Goal: Use online tool/utility

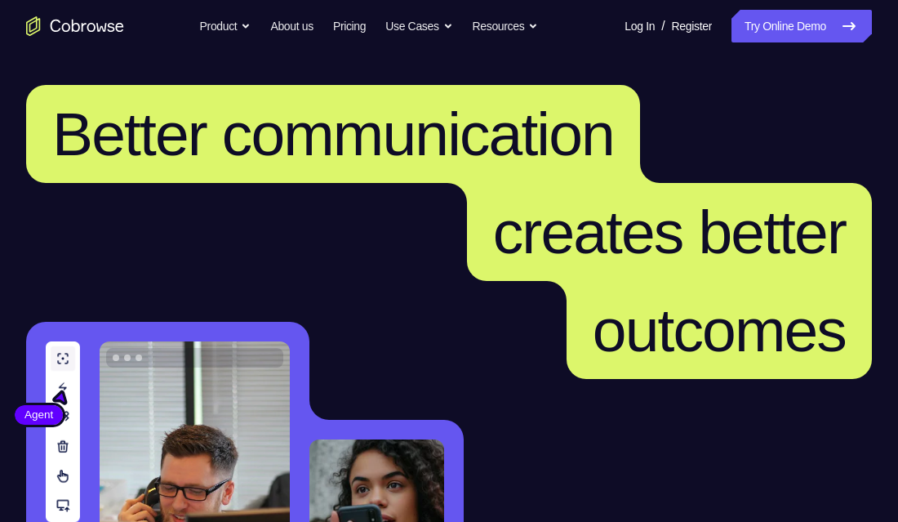
click at [769, 25] on link "Try Online Demo" at bounding box center [801, 26] width 140 height 33
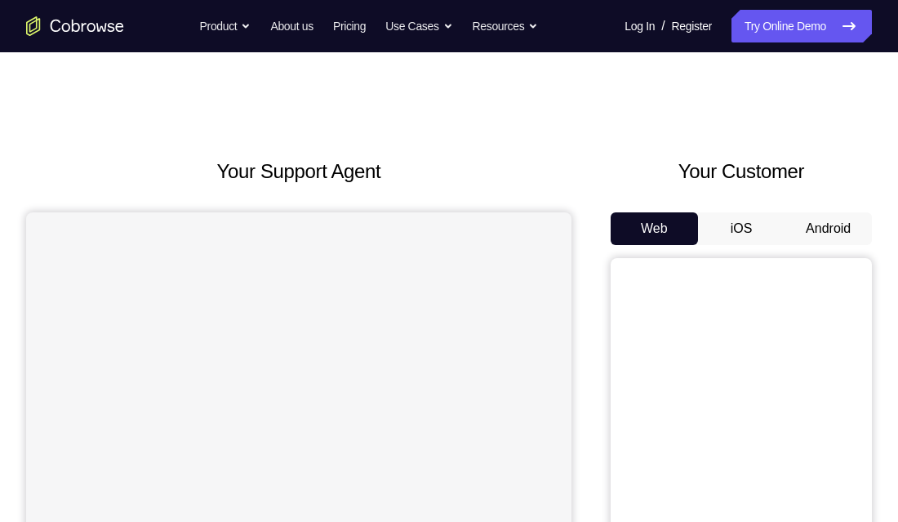
click at [826, 222] on button "Android" at bounding box center [828, 228] width 87 height 33
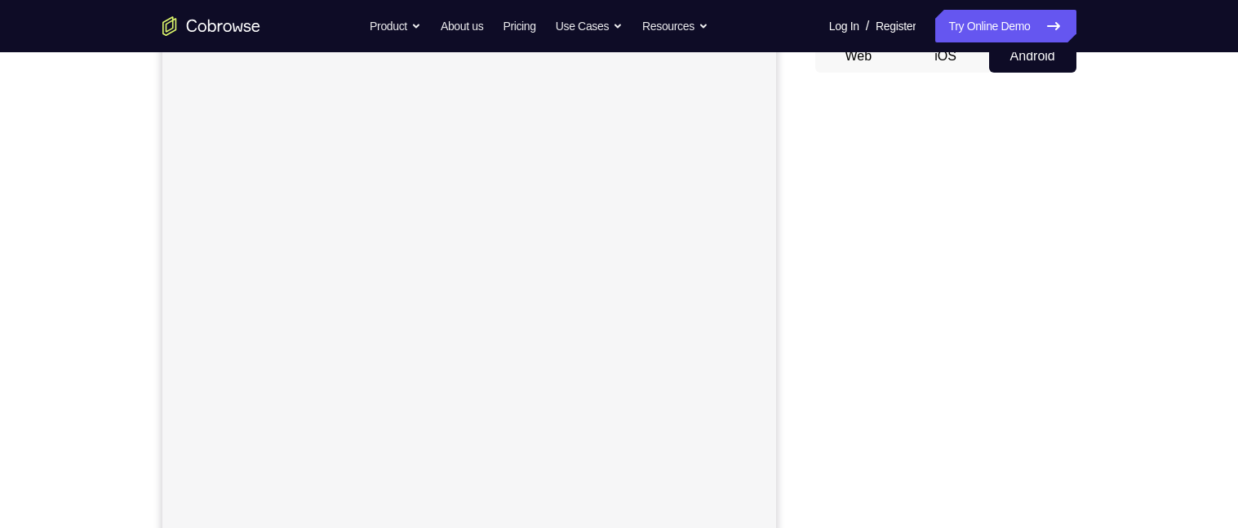
scroll to position [170, 0]
click at [897, 362] on div "Your Support Agent Your Customer Web iOS Android Next Steps We’d be happy to gi…" at bounding box center [619, 420] width 1045 height 1077
click at [897, 365] on div "Your Support Agent Your Customer Web iOS Android Next Steps We’d be happy to gi…" at bounding box center [619, 347] width 1045 height 1077
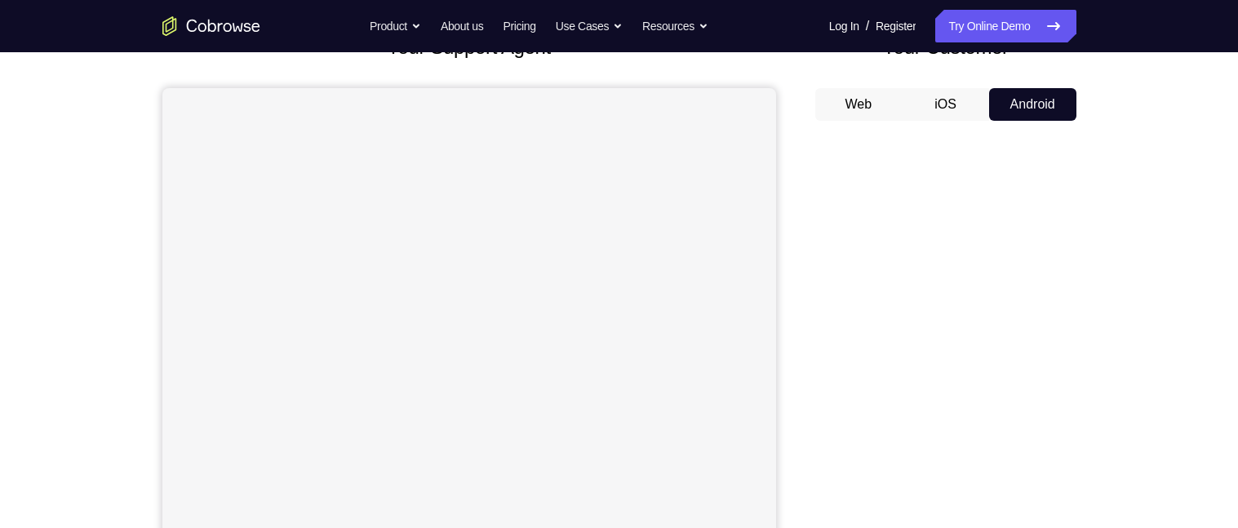
scroll to position [0, 0]
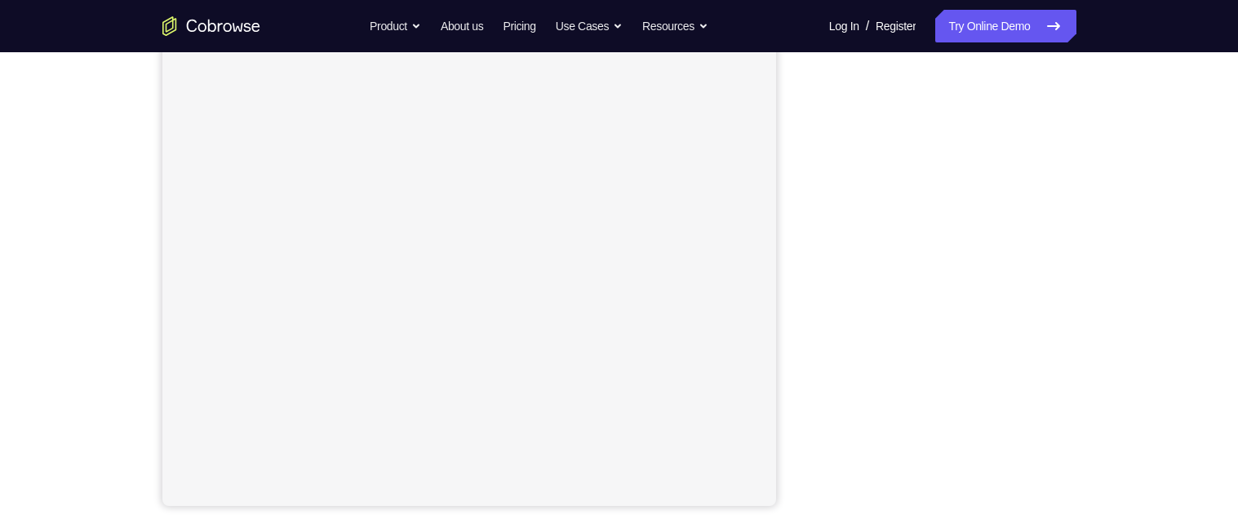
scroll to position [175, 0]
click at [897, 300] on div "Your Support Agent Your Customer Web iOS Android Next Steps We’d be happy to gi…" at bounding box center [619, 416] width 1238 height 1077
click at [897, 392] on div "Your Support Agent Your Customer Web iOS Android Next Steps We’d be happy to gi…" at bounding box center [619, 426] width 1045 height 1077
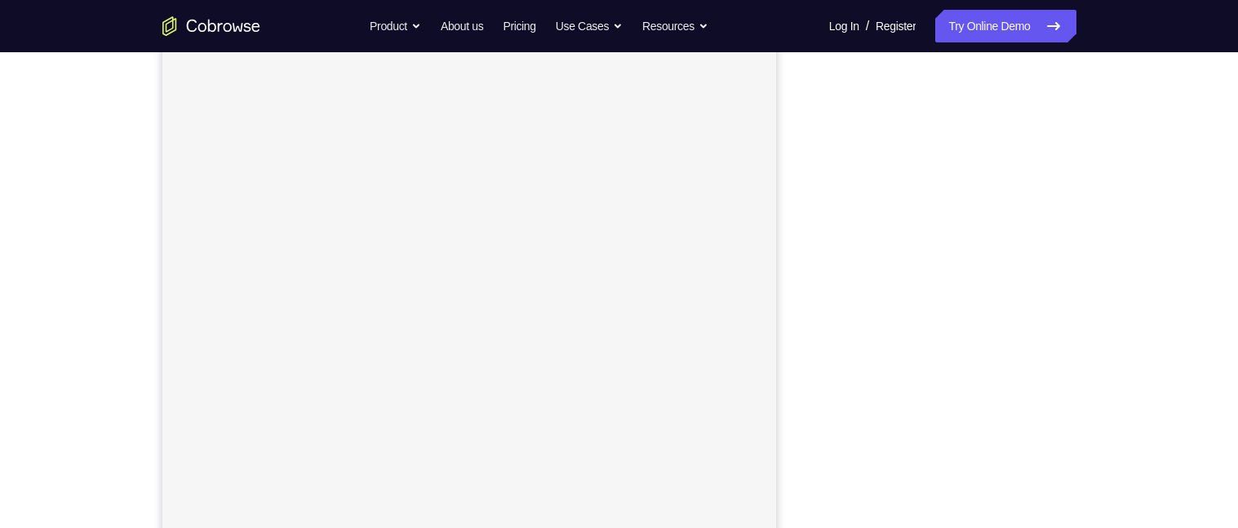
click at [897, 367] on div "Your Support Agent Your Customer Web iOS Android Next Steps We’d be happy to gi…" at bounding box center [619, 394] width 1045 height 1077
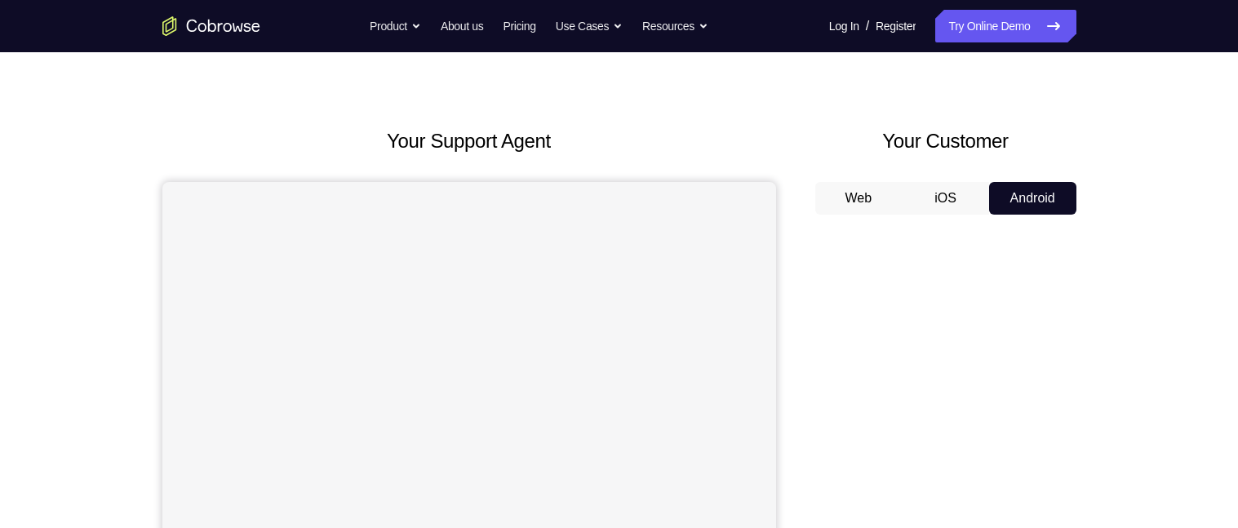
scroll to position [0, 0]
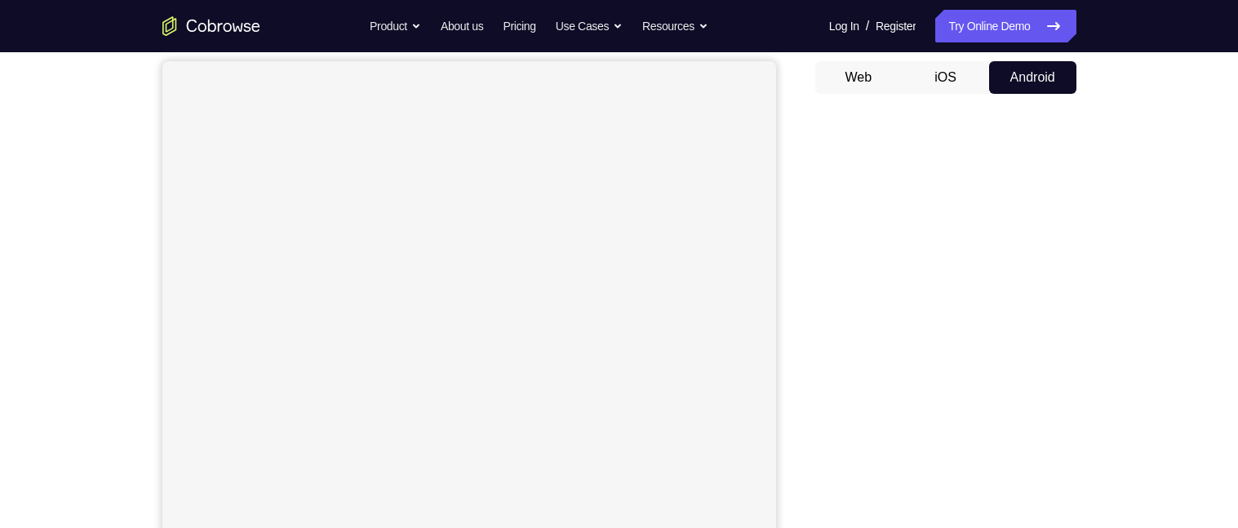
scroll to position [150, 0]
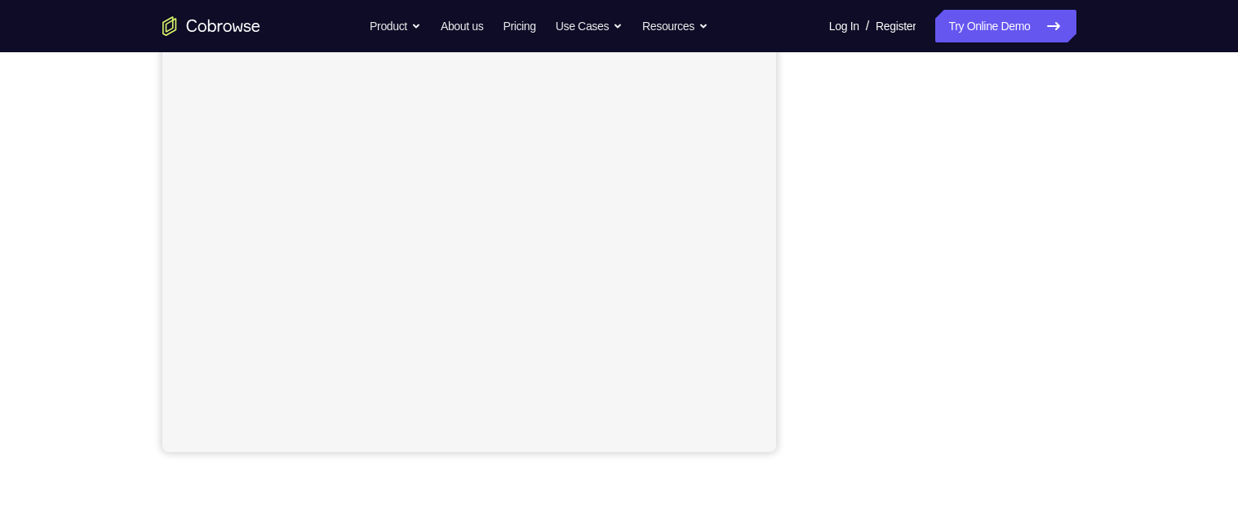
click at [897, 439] on div "Your Support Agent Your Customer Web iOS Android Next Steps We’d be happy to gi…" at bounding box center [619, 283] width 1238 height 1077
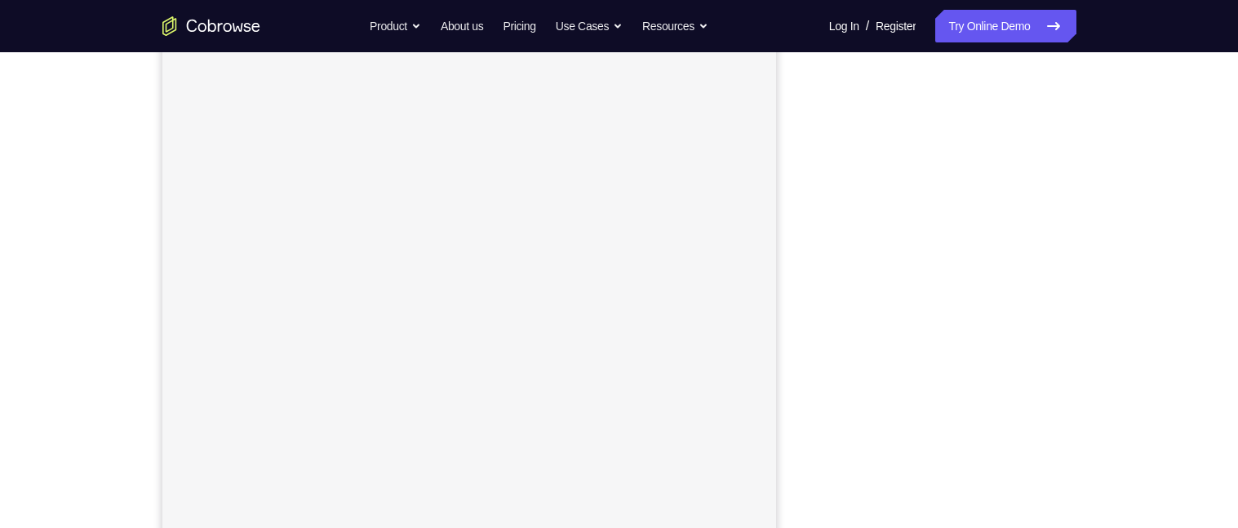
scroll to position [194, 0]
click at [897, 356] on div "Your Support Agent Your Customer Web iOS Android Next Steps We’d be happy to gi…" at bounding box center [619, 396] width 1045 height 1077
click at [897, 424] on div "Your Support Agent Your Customer Web iOS Android Next Steps We’d be happy to gi…" at bounding box center [619, 401] width 1045 height 1077
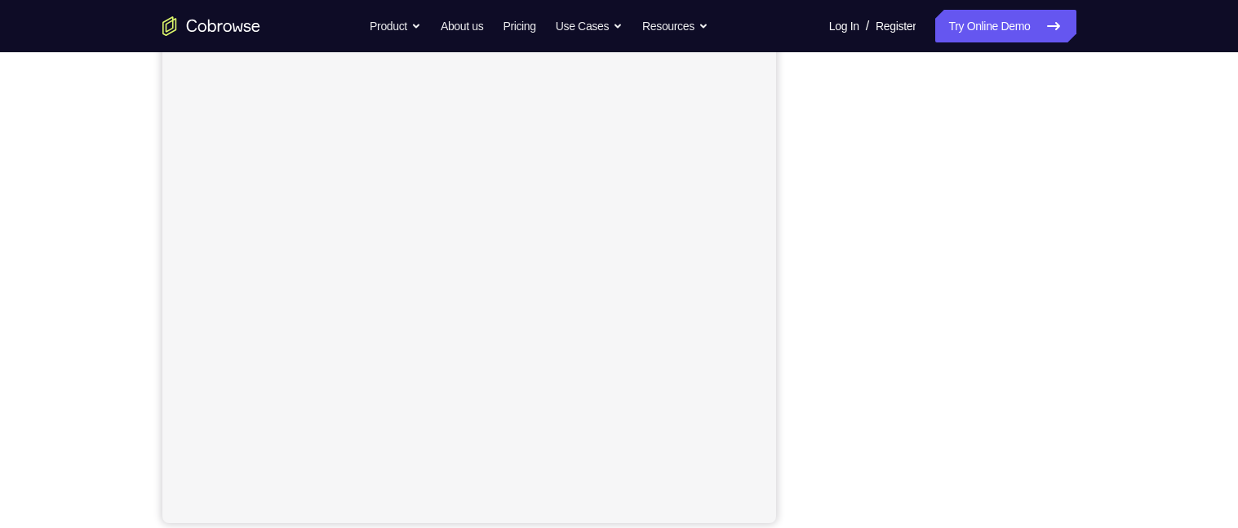
click at [897, 386] on div "Your Support Agent Your Customer Web iOS Android Next Steps We’d be happy to gi…" at bounding box center [619, 354] width 1045 height 1077
click at [897, 424] on div "Your Support Agent Your Customer Web iOS Android Next Steps We’d be happy to gi…" at bounding box center [619, 421] width 1045 height 1077
click at [897, 328] on div "Your Support Agent Your Customer Web iOS Android Next Steps We’d be happy to gi…" at bounding box center [619, 346] width 1045 height 1077
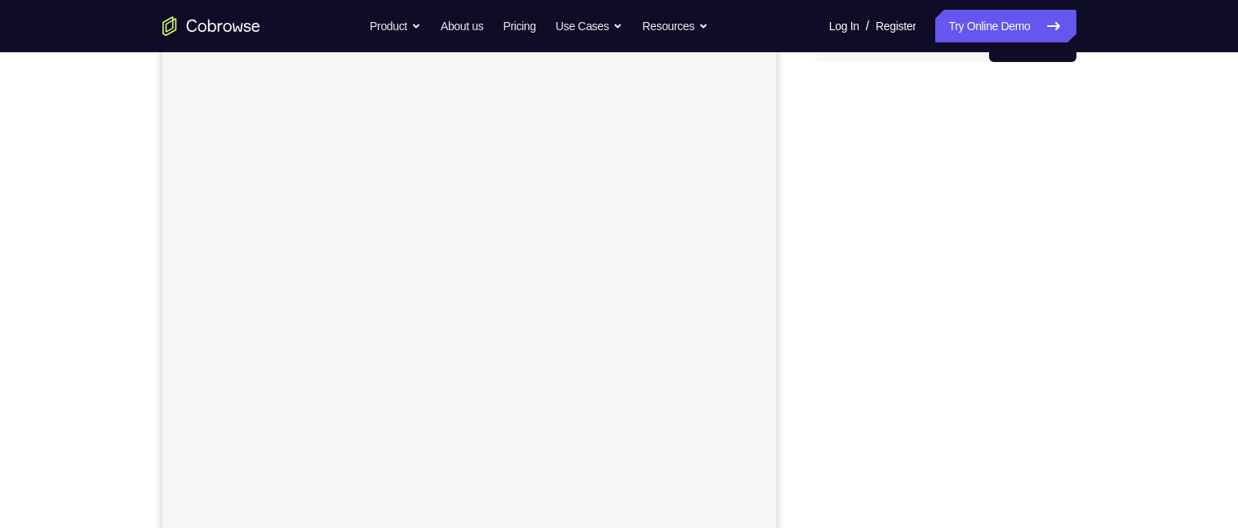
scroll to position [180, 0]
click at [897, 402] on div at bounding box center [946, 329] width 261 height 502
click at [897, 425] on div "Your Support Agent Your Customer Web iOS Android Next Steps We’d be happy to gi…" at bounding box center [619, 441] width 1045 height 1077
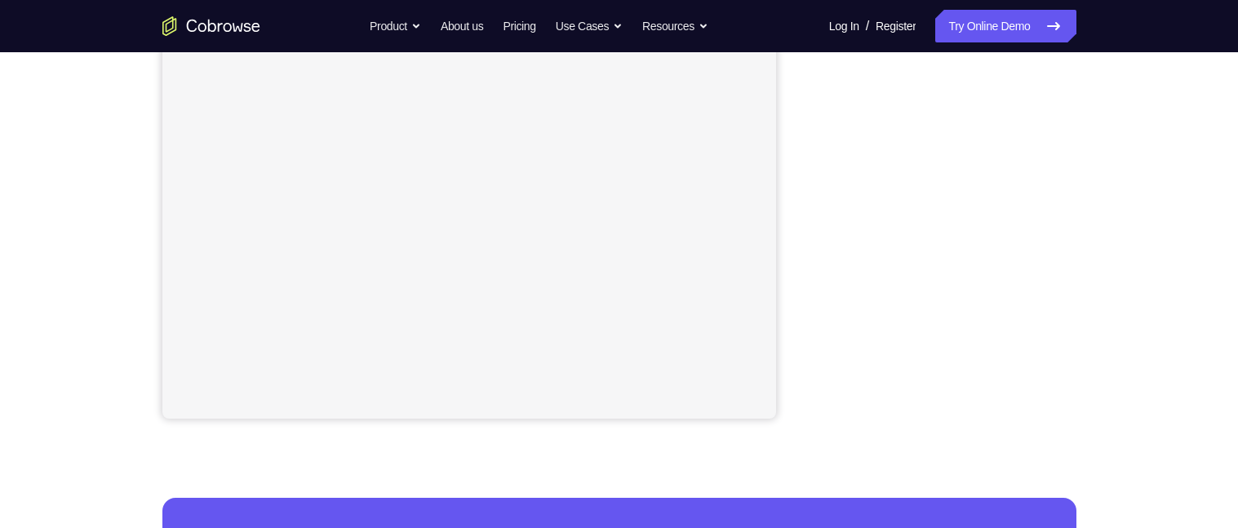
scroll to position [318, 0]
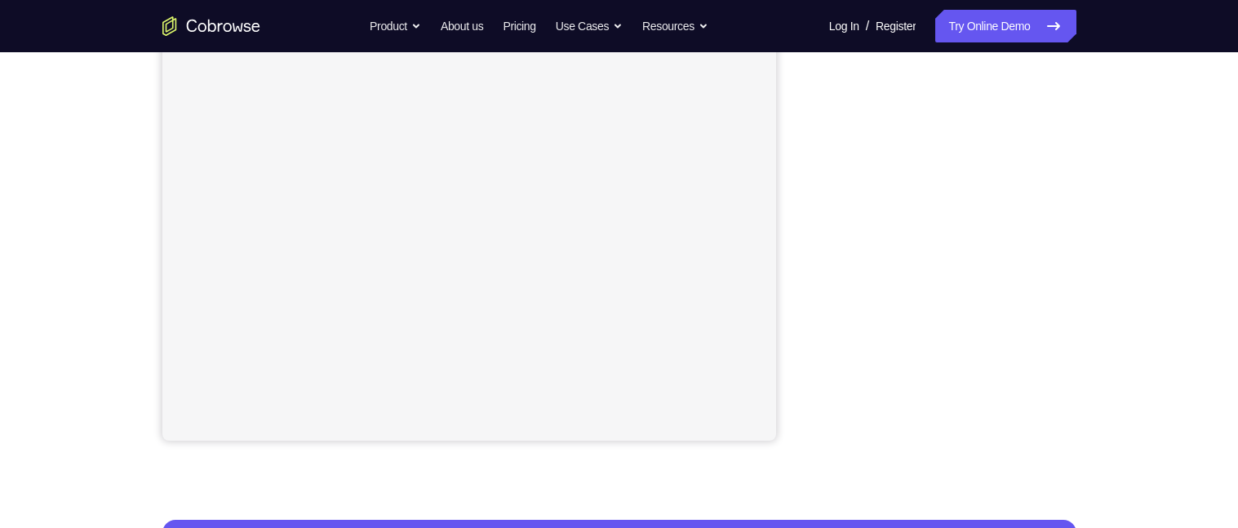
click at [897, 367] on div "Your Support Agent Your Customer Web iOS Android Next Steps We’d be happy to gi…" at bounding box center [619, 272] width 1045 height 1077
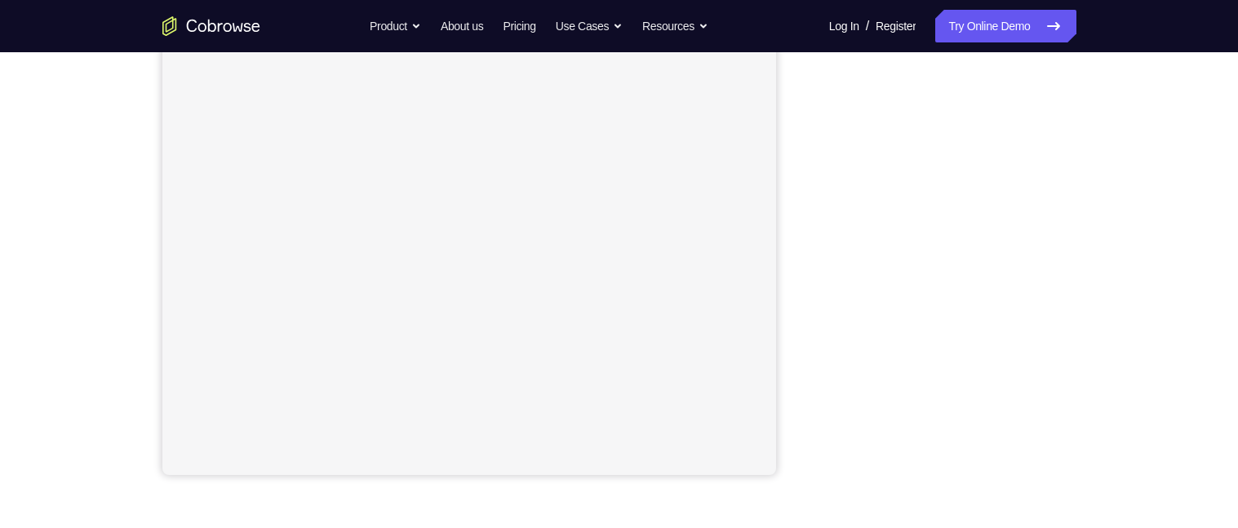
scroll to position [278, 0]
click at [897, 361] on div "Your Support Agent Your Customer Web iOS Android Next Steps We’d be happy to gi…" at bounding box center [619, 313] width 1045 height 1077
click at [897, 372] on div "Your Support Agent Your Customer Web iOS Android Next Steps We’d be happy to gi…" at bounding box center [619, 313] width 1045 height 1077
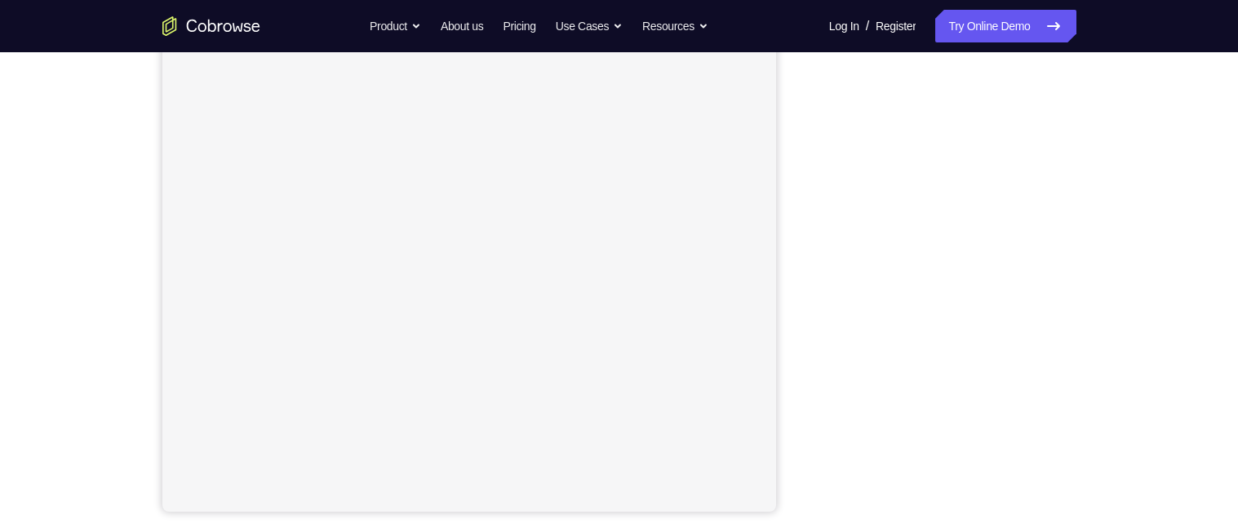
click at [897, 348] on div "Your Support Agent Your Customer Web iOS Android Next Steps We’d be happy to gi…" at bounding box center [619, 343] width 1045 height 1077
click at [897, 386] on div "Your Support Agent Your Customer Web iOS Android Next Steps We’d be happy to gi…" at bounding box center [619, 450] width 1045 height 1077
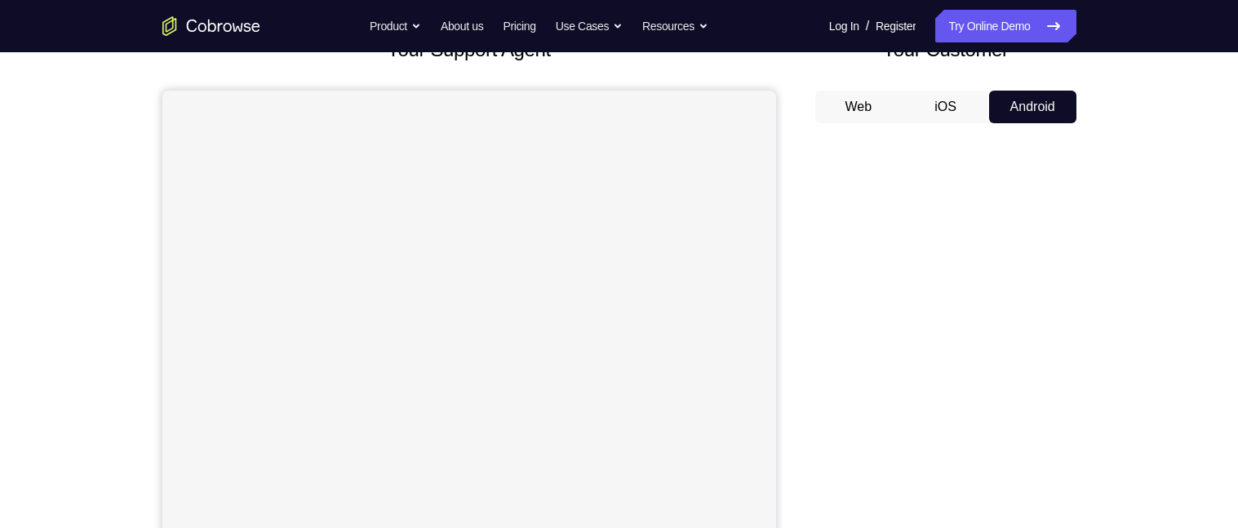
click at [897, 450] on div "Your Support Agent Your Customer Web iOS Android Next Steps We’d be happy to gi…" at bounding box center [619, 469] width 1045 height 1077
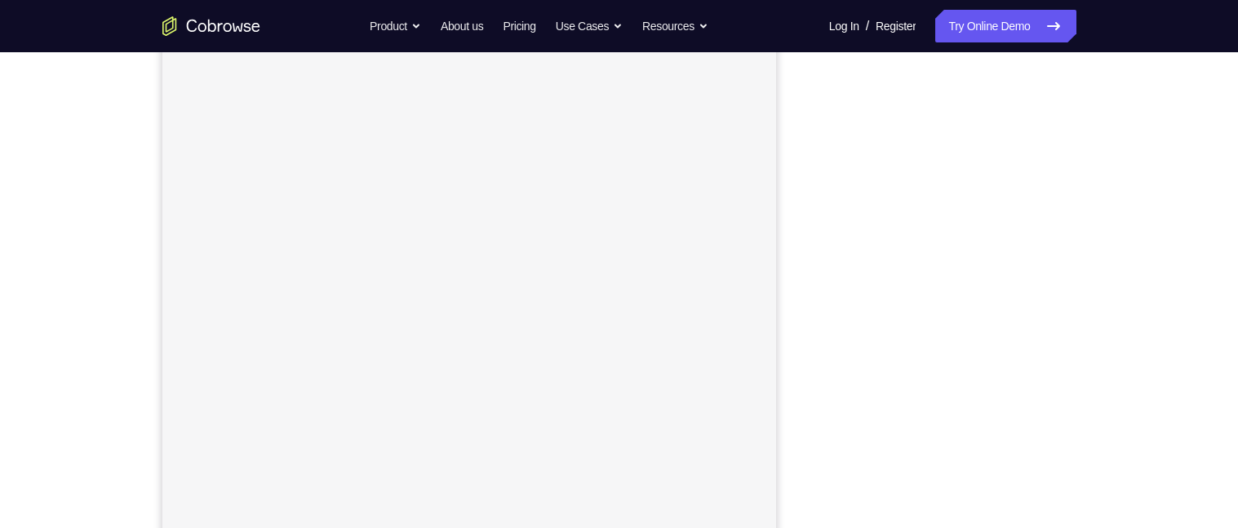
scroll to position [204, 0]
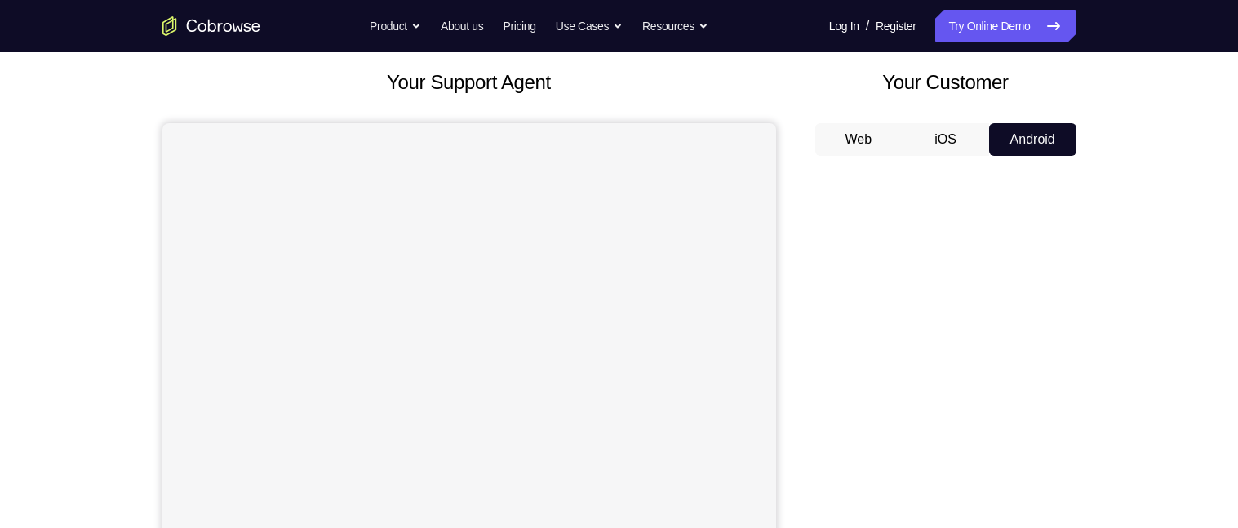
click at [897, 452] on div "Your Support Agent Your Customer Web iOS Android Next Steps We’d be happy to gi…" at bounding box center [619, 501] width 1045 height 1077
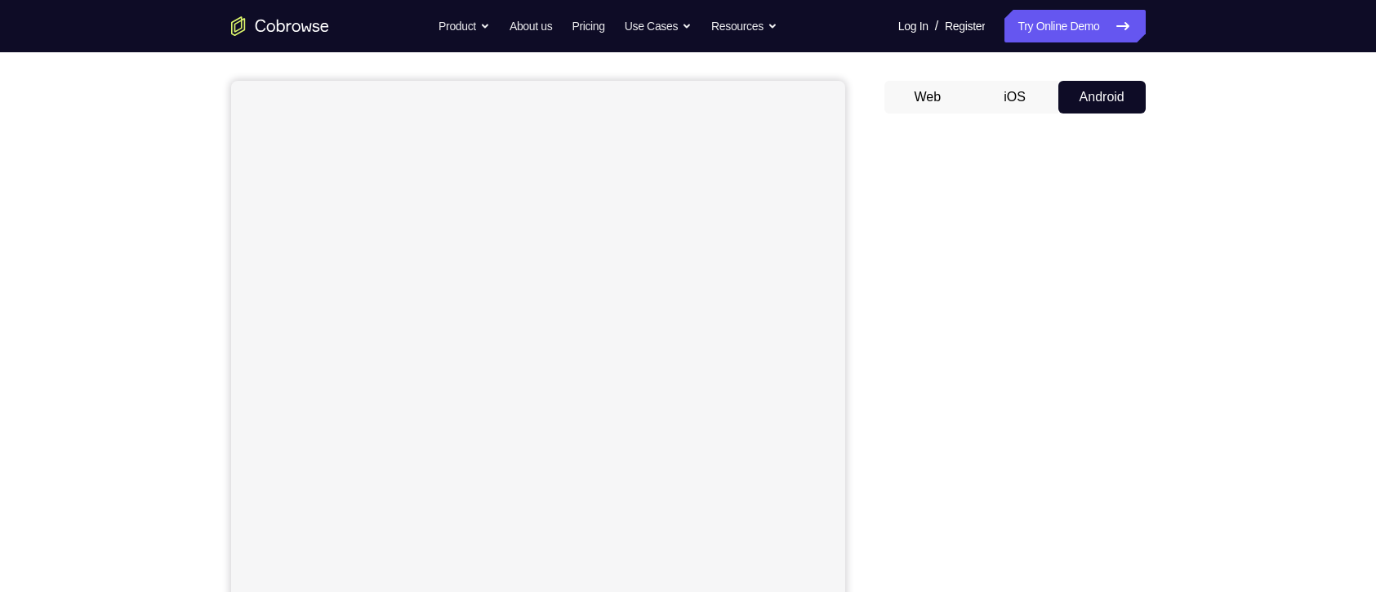
scroll to position [100, 0]
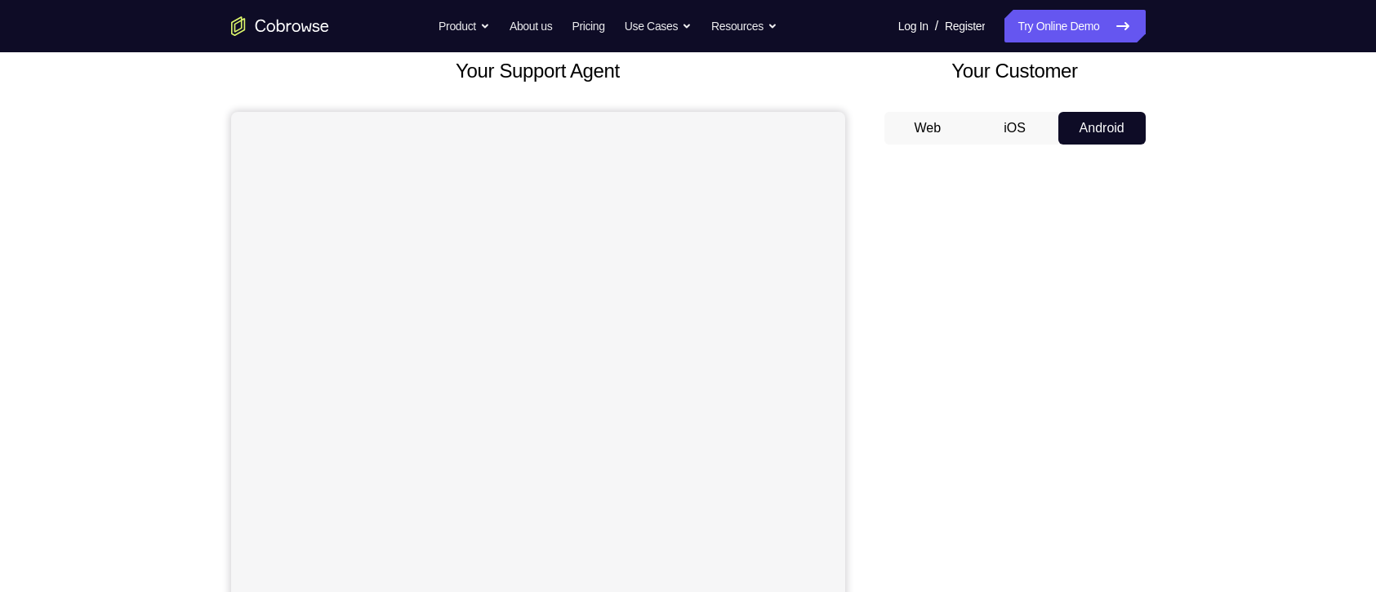
click at [897, 464] on div "Your Support Agent Your Customer Web iOS Android Next Steps We’d be happy to gi…" at bounding box center [688, 490] width 1045 height 1077
click at [897, 438] on div "Your Support Agent Your Customer Web iOS Android Next Steps We’d be happy to gi…" at bounding box center [688, 490] width 1045 height 1077
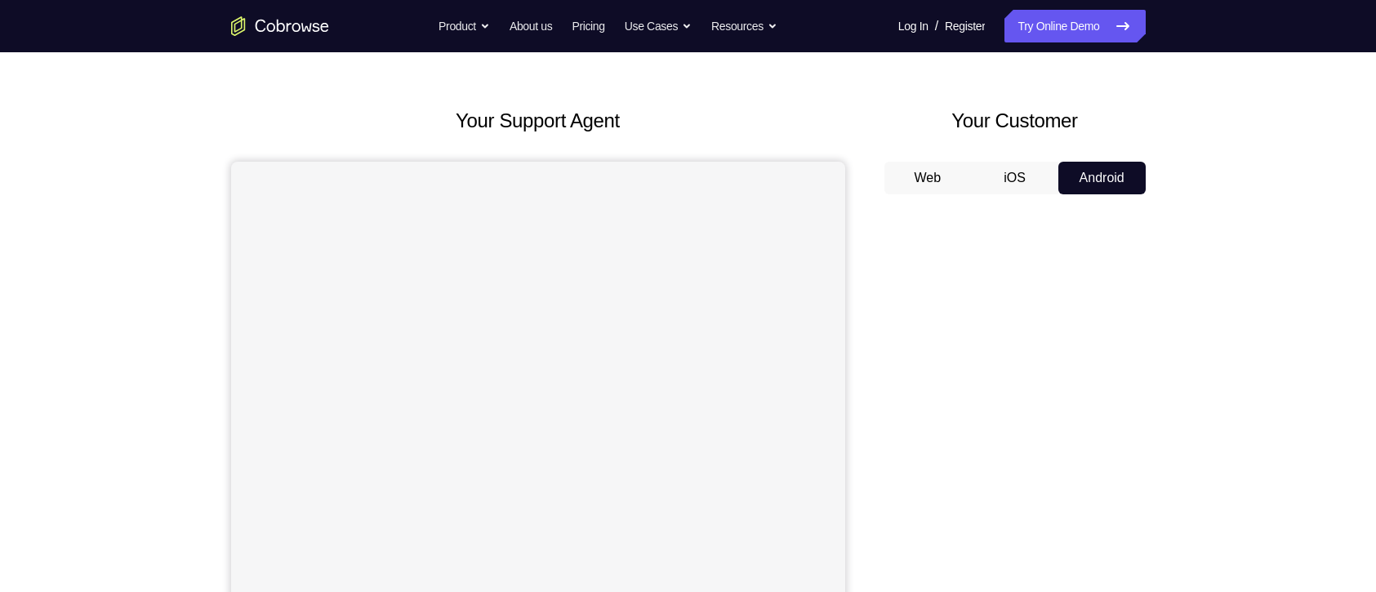
scroll to position [52, 0]
